Goal: Find specific page/section: Find specific page/section

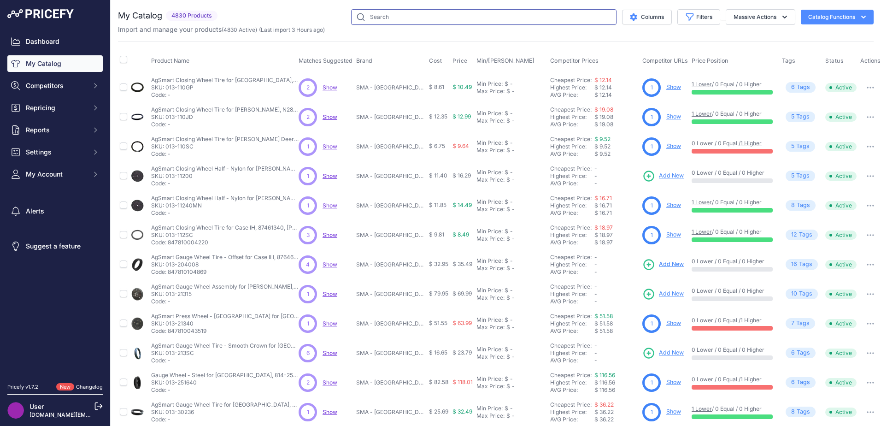
click at [502, 22] on input "text" at bounding box center [483, 17] width 265 height 16
type input "raptor [PERSON_NAME] belt"
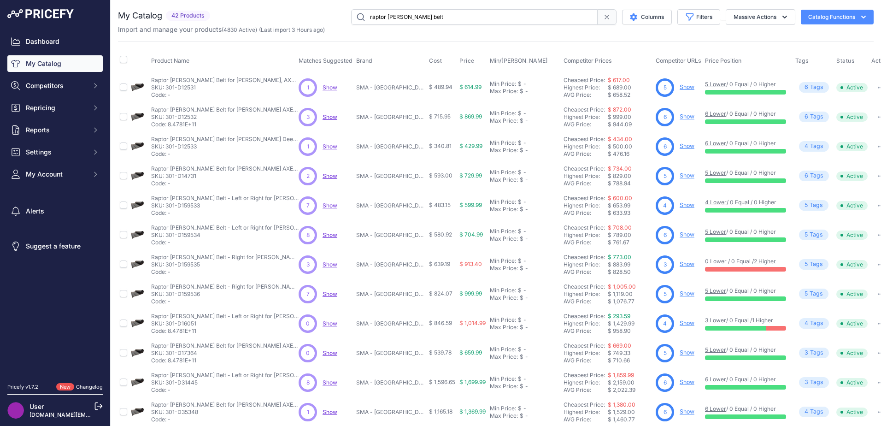
click at [680, 264] on link "Show" at bounding box center [687, 263] width 15 height 7
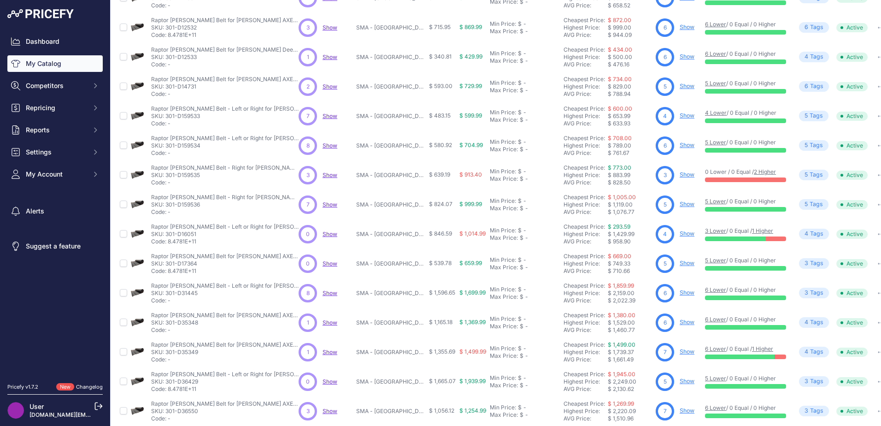
scroll to position [92, 0]
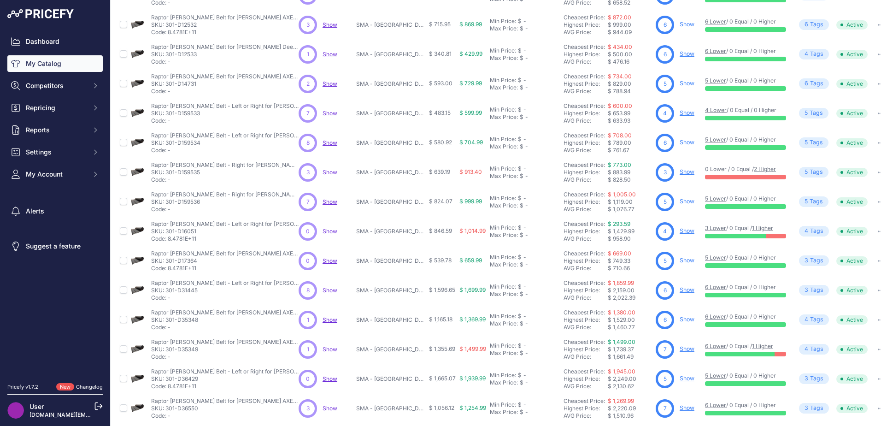
click at [682, 229] on link "Show" at bounding box center [687, 230] width 15 height 7
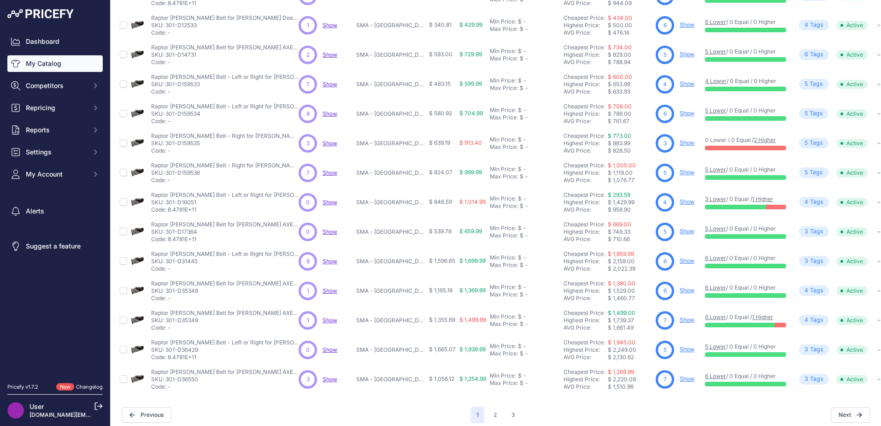
scroll to position [135, 0]
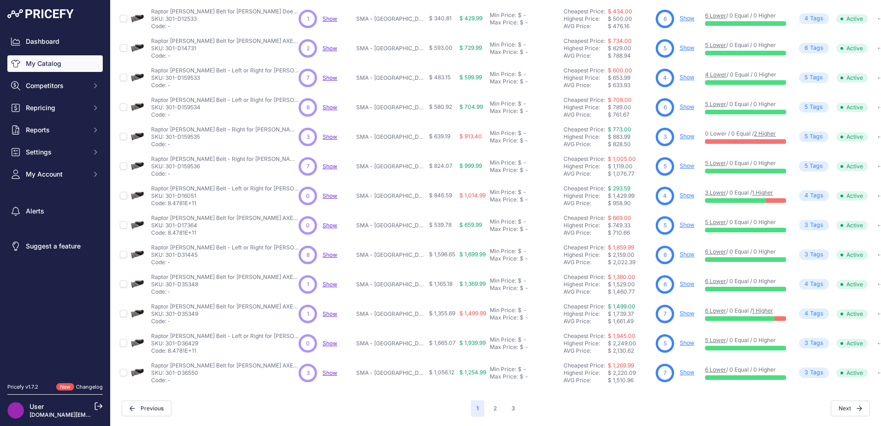
click at [681, 310] on link "Show" at bounding box center [687, 313] width 15 height 7
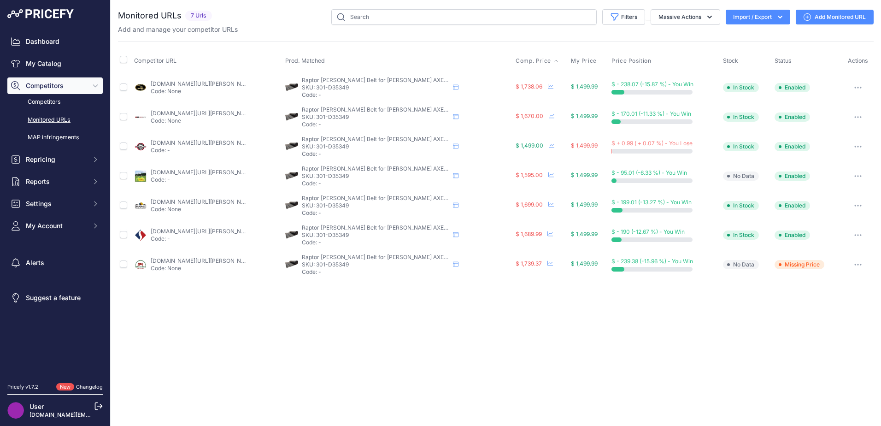
click at [519, 62] on span "Comp. Price" at bounding box center [533, 60] width 35 height 7
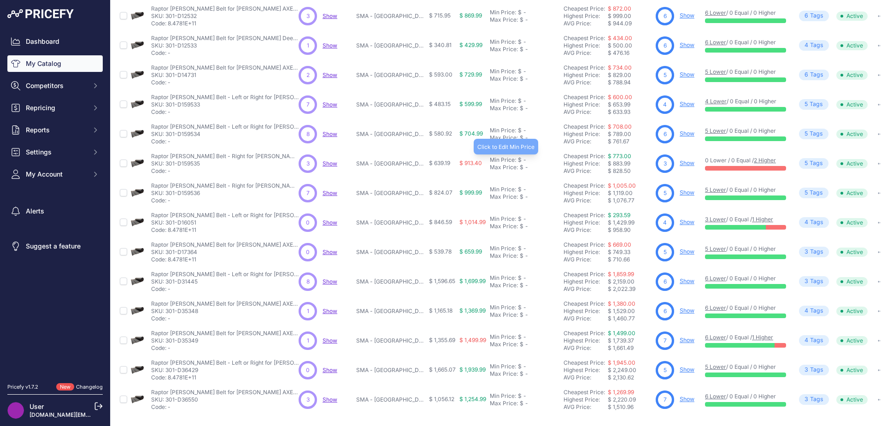
scroll to position [135, 0]
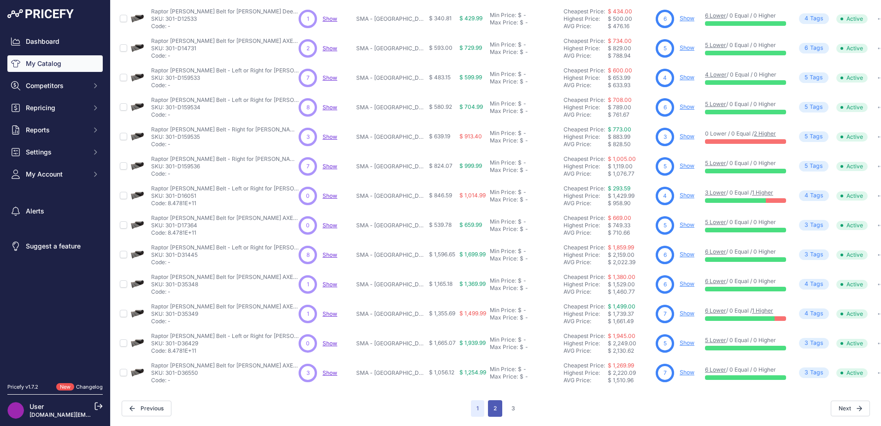
click at [492, 400] on button "2" at bounding box center [495, 408] width 14 height 17
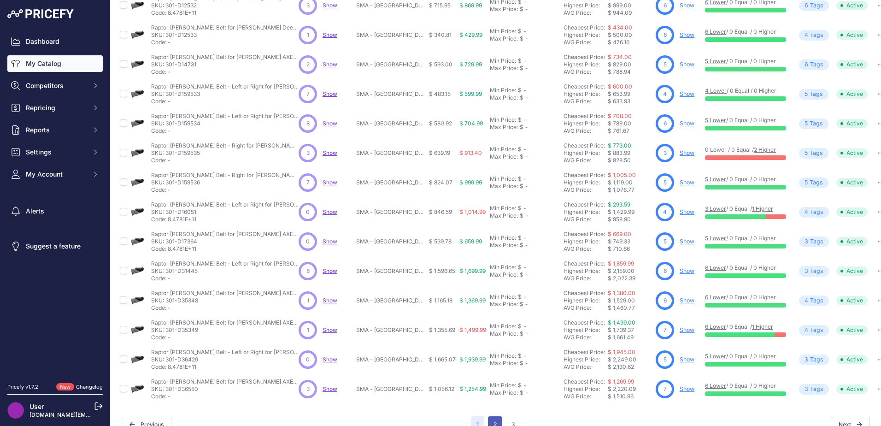
scroll to position [158, 0]
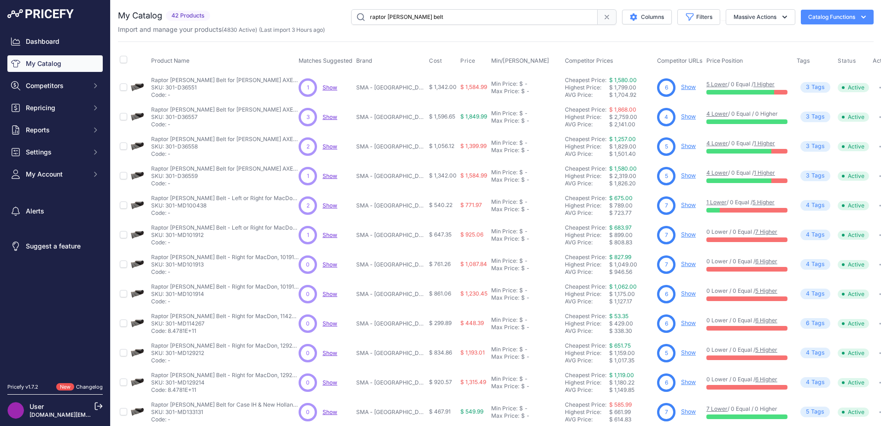
drag, startPoint x: 206, startPoint y: 205, endPoint x: 164, endPoint y: 204, distance: 42.4
click at [164, 204] on p "SKU: 301-MD100438" at bounding box center [224, 205] width 147 height 7
drag, startPoint x: 164, startPoint y: 204, endPoint x: 169, endPoint y: 204, distance: 5.1
copy p "301-MD100438"
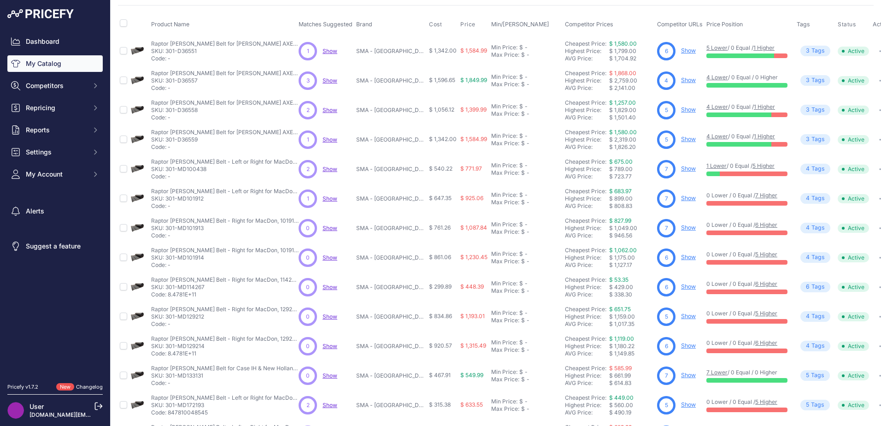
scroll to position [135, 0]
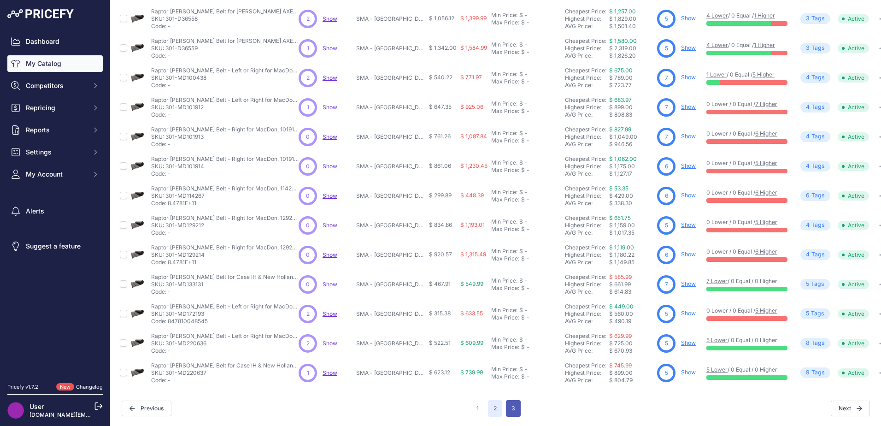
click at [509, 400] on button "3" at bounding box center [513, 408] width 15 height 17
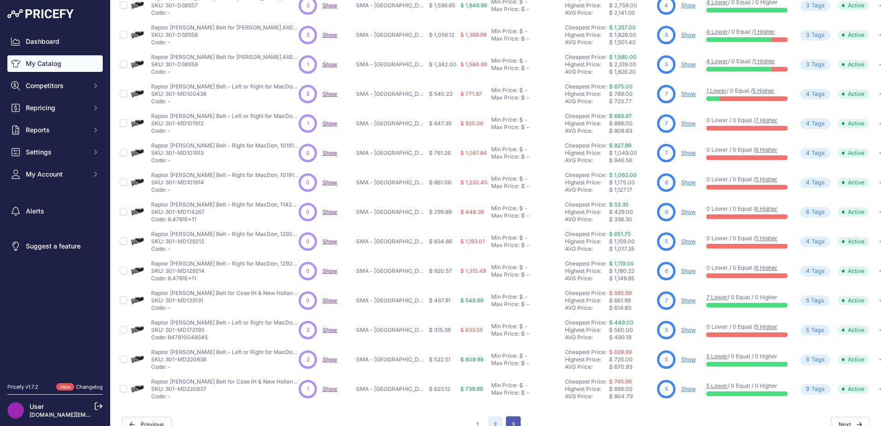
scroll to position [158, 0]
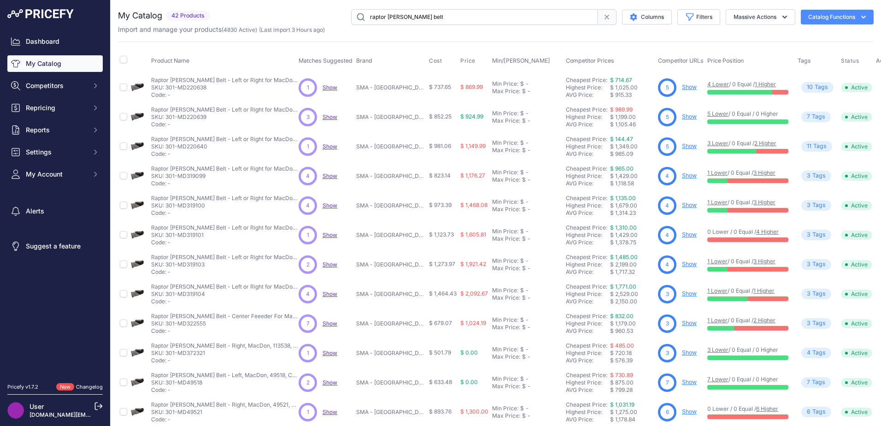
click at [449, 11] on input "raptor draper belt" at bounding box center [474, 17] width 246 height 16
drag, startPoint x: 447, startPoint y: 16, endPoint x: 382, endPoint y: 14, distance: 65.0
click at [339, 18] on div "raptor draper belt Columns Filters Status All Status Only Enabled Only Disabled" at bounding box center [544, 17] width 660 height 16
paste input "301-MD129212"
type input "301-MD129212"
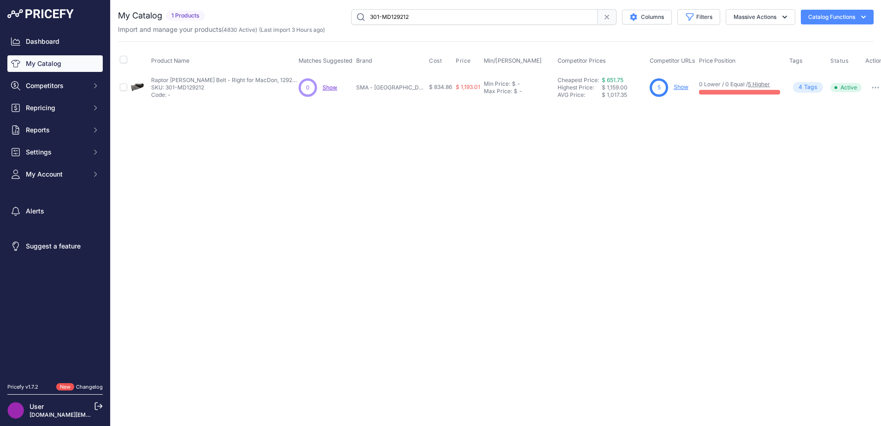
click at [190, 87] on p "SKU: 301-MD129212" at bounding box center [224, 87] width 147 height 7
click at [661, 85] on circle at bounding box center [659, 87] width 18 height 18
click at [674, 86] on link "Show" at bounding box center [681, 86] width 15 height 7
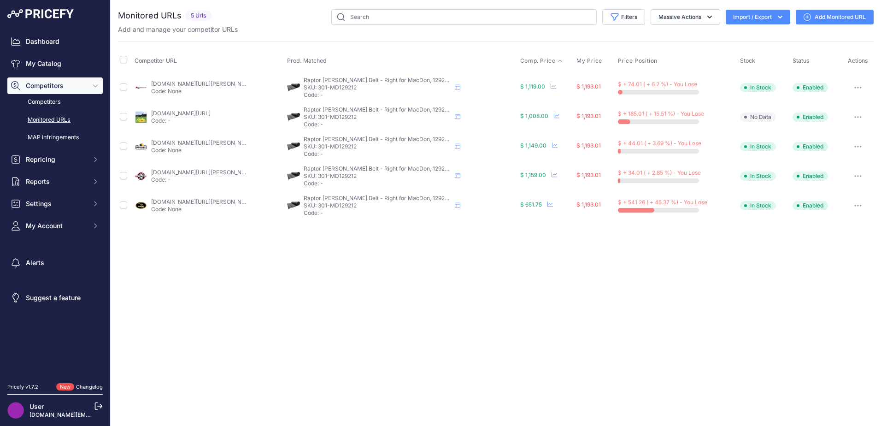
click at [541, 61] on span "Comp. Price" at bounding box center [537, 60] width 35 height 7
